Goal: Task Accomplishment & Management: Use online tool/utility

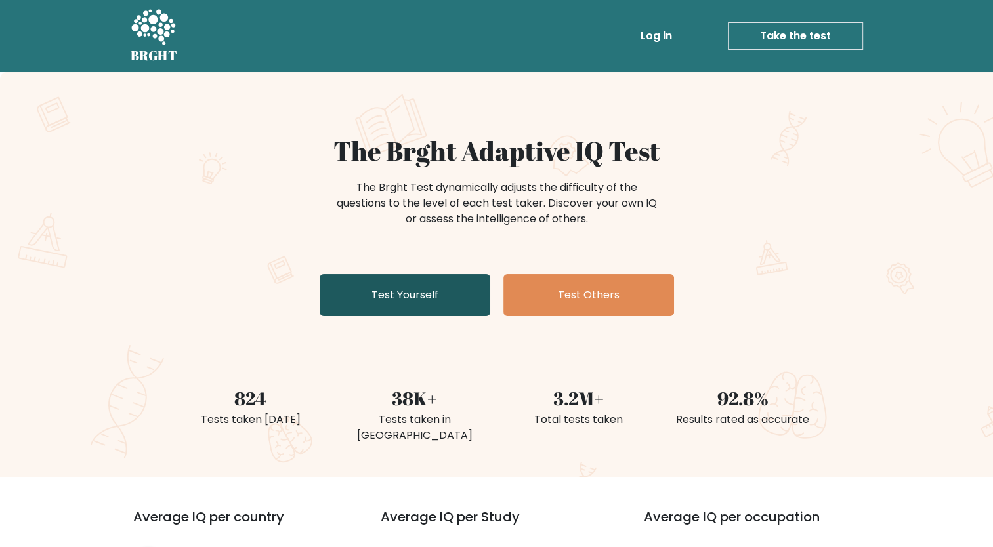
click at [462, 300] on link "Test Yourself" at bounding box center [405, 295] width 171 height 42
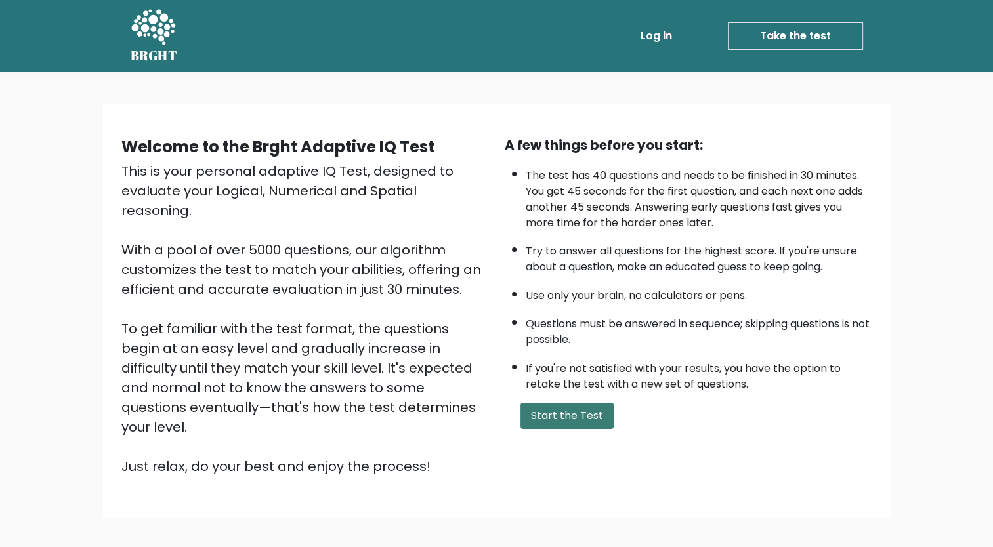
click at [571, 411] on button "Start the Test" at bounding box center [567, 416] width 93 height 26
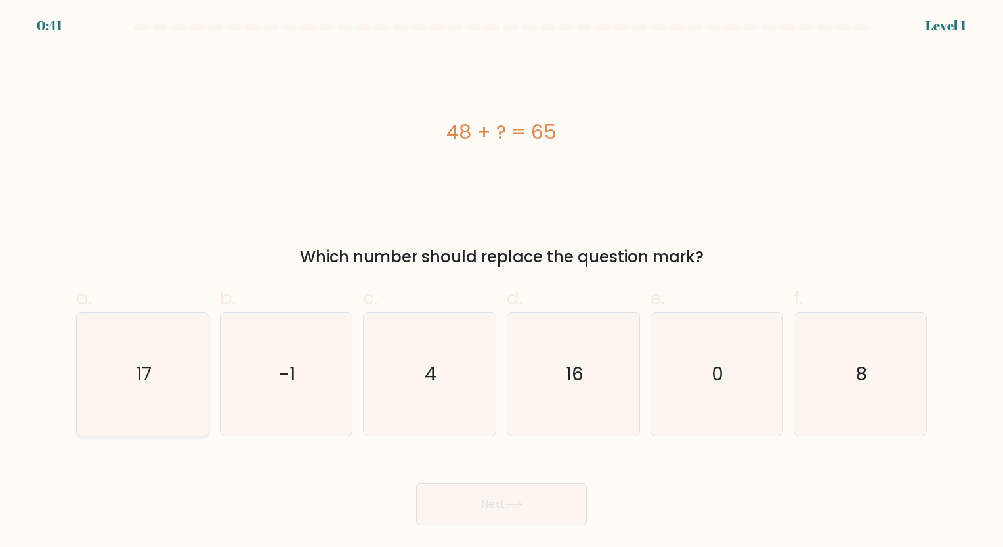
click at [174, 402] on icon "17" at bounding box center [142, 374] width 123 height 123
click at [502, 282] on input "a. 17" at bounding box center [502, 278] width 1 height 9
radio input "true"
click at [483, 502] on button "Next" at bounding box center [501, 505] width 171 height 42
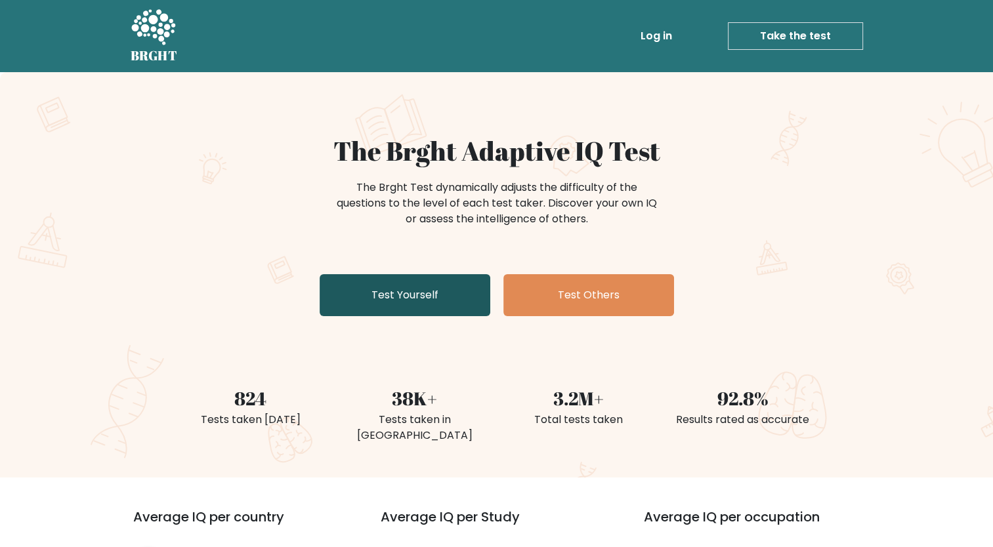
click at [388, 301] on link "Test Yourself" at bounding box center [405, 295] width 171 height 42
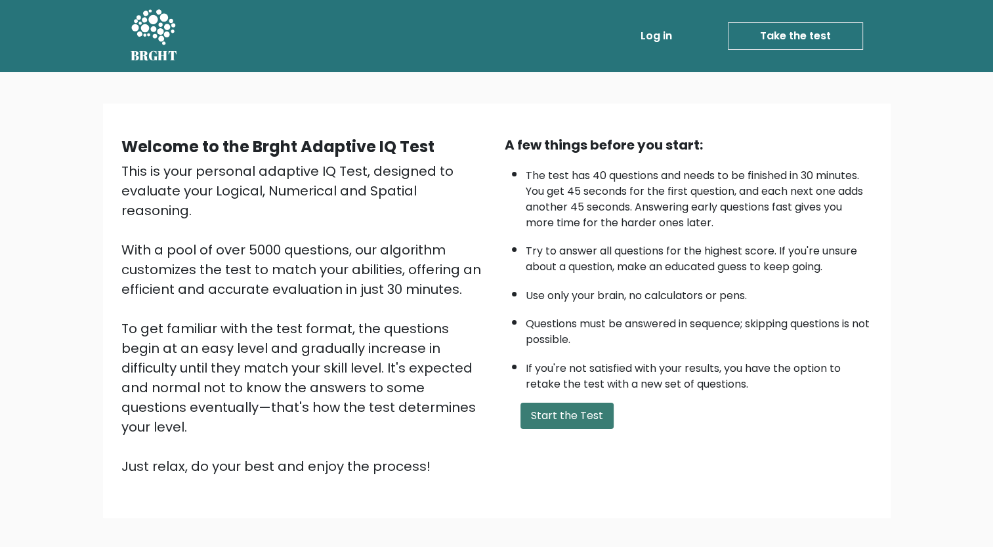
click at [583, 411] on button "Start the Test" at bounding box center [567, 416] width 93 height 26
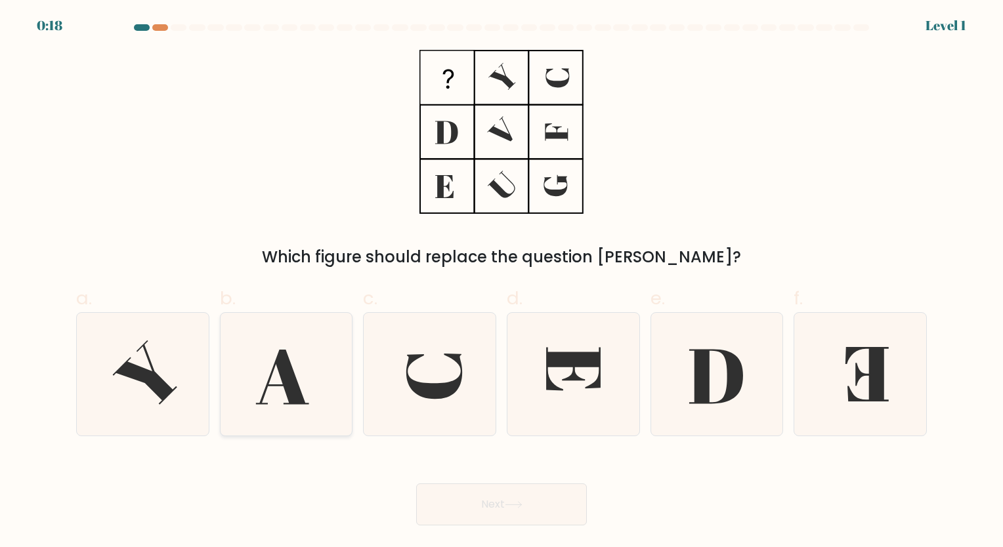
click at [307, 374] on icon at bounding box center [286, 374] width 123 height 123
click at [502, 282] on input "b." at bounding box center [502, 278] width 1 height 9
radio input "true"
click at [479, 494] on button "Next" at bounding box center [501, 505] width 171 height 42
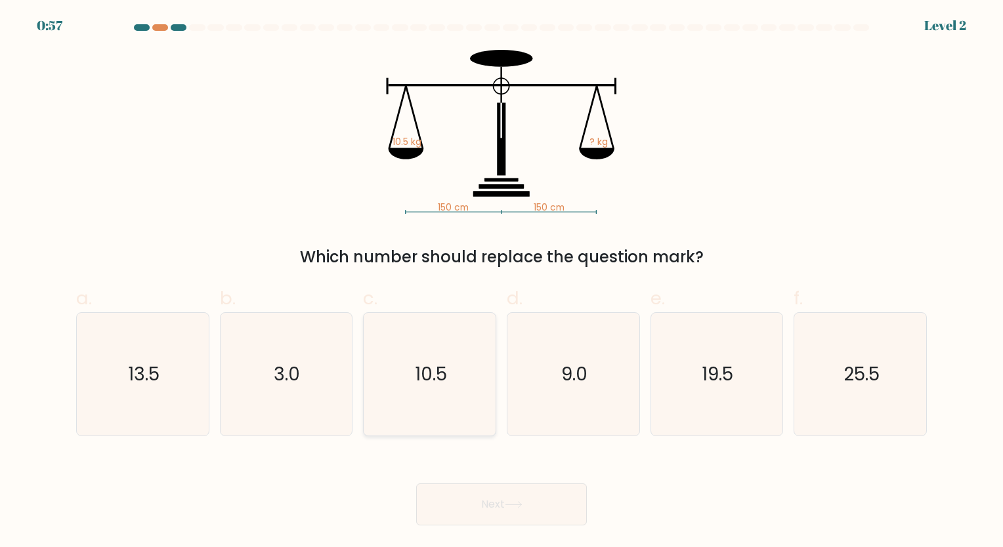
click at [415, 375] on text "10.5" at bounding box center [431, 375] width 32 height 26
click at [502, 282] on input "c. 10.5" at bounding box center [502, 278] width 1 height 9
radio input "true"
click at [490, 506] on button "Next" at bounding box center [501, 505] width 171 height 42
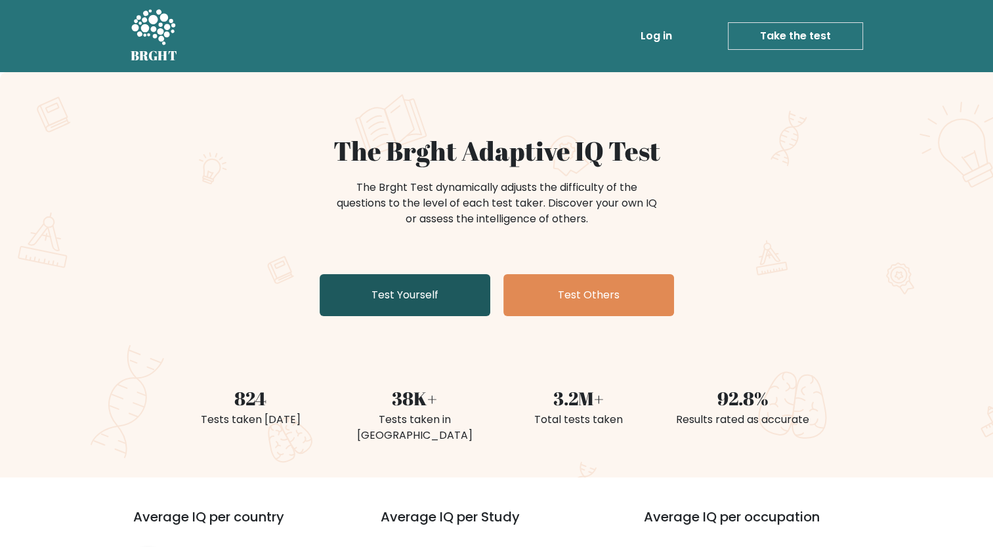
click at [413, 313] on link "Test Yourself" at bounding box center [405, 295] width 171 height 42
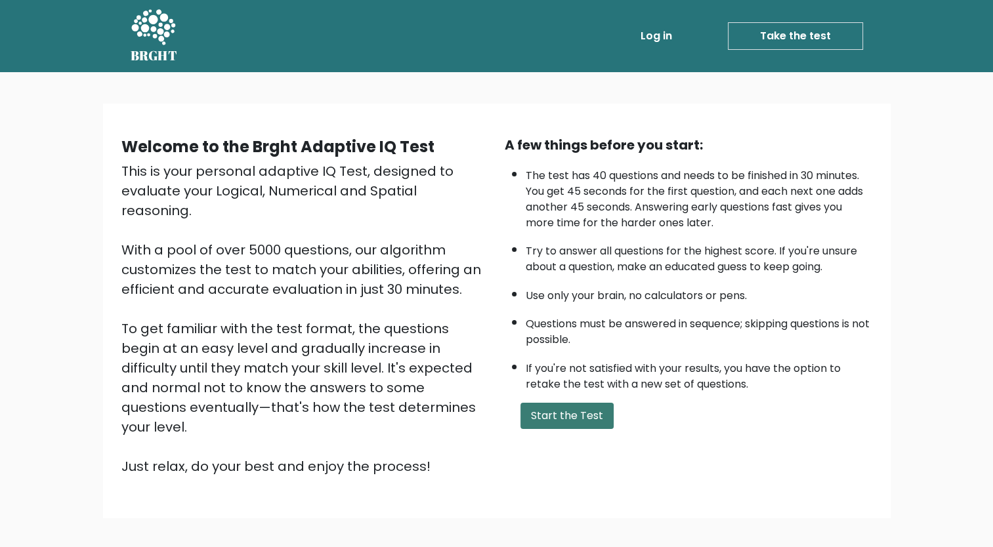
click at [572, 416] on button "Start the Test" at bounding box center [567, 416] width 93 height 26
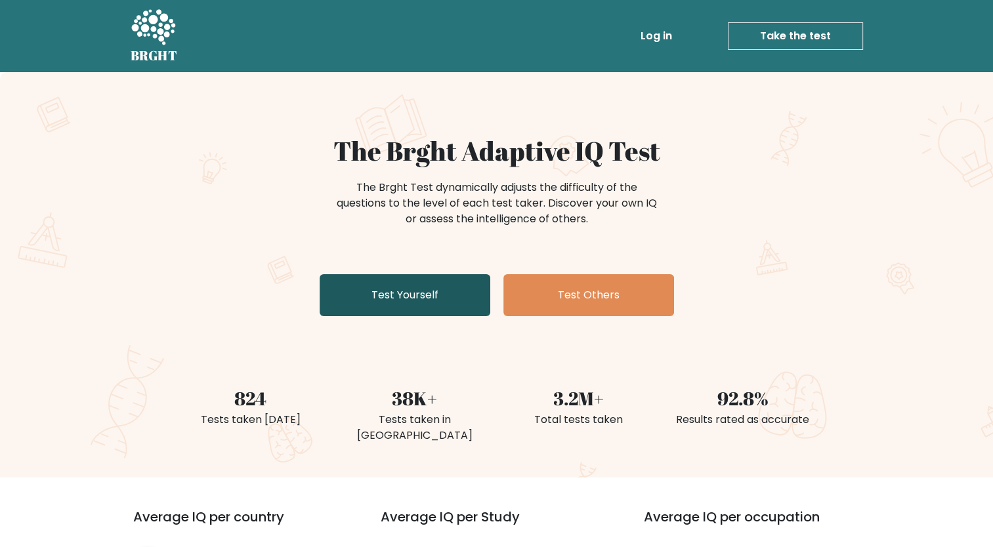
click at [426, 308] on link "Test Yourself" at bounding box center [405, 295] width 171 height 42
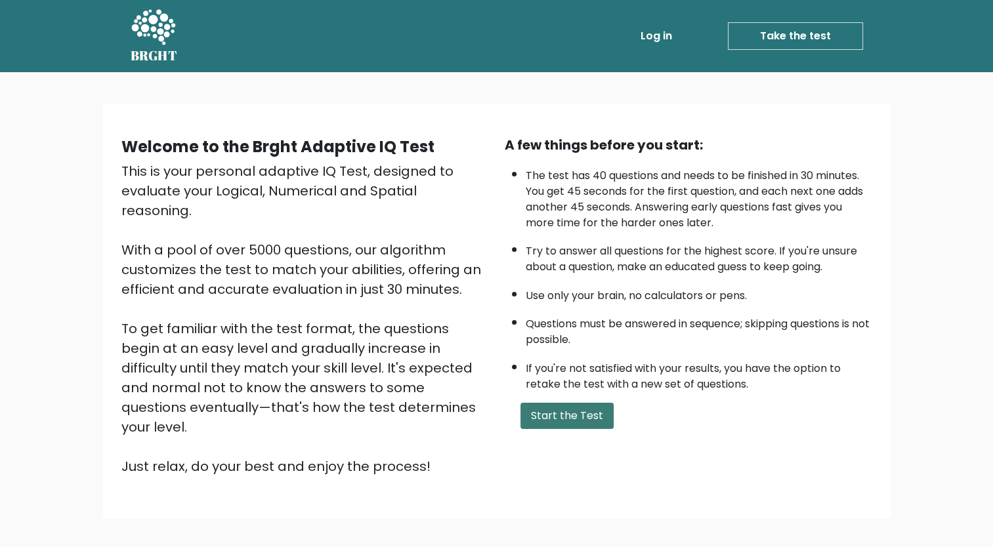
click at [557, 419] on button "Start the Test" at bounding box center [567, 416] width 93 height 26
